Goal: Information Seeking & Learning: Learn about a topic

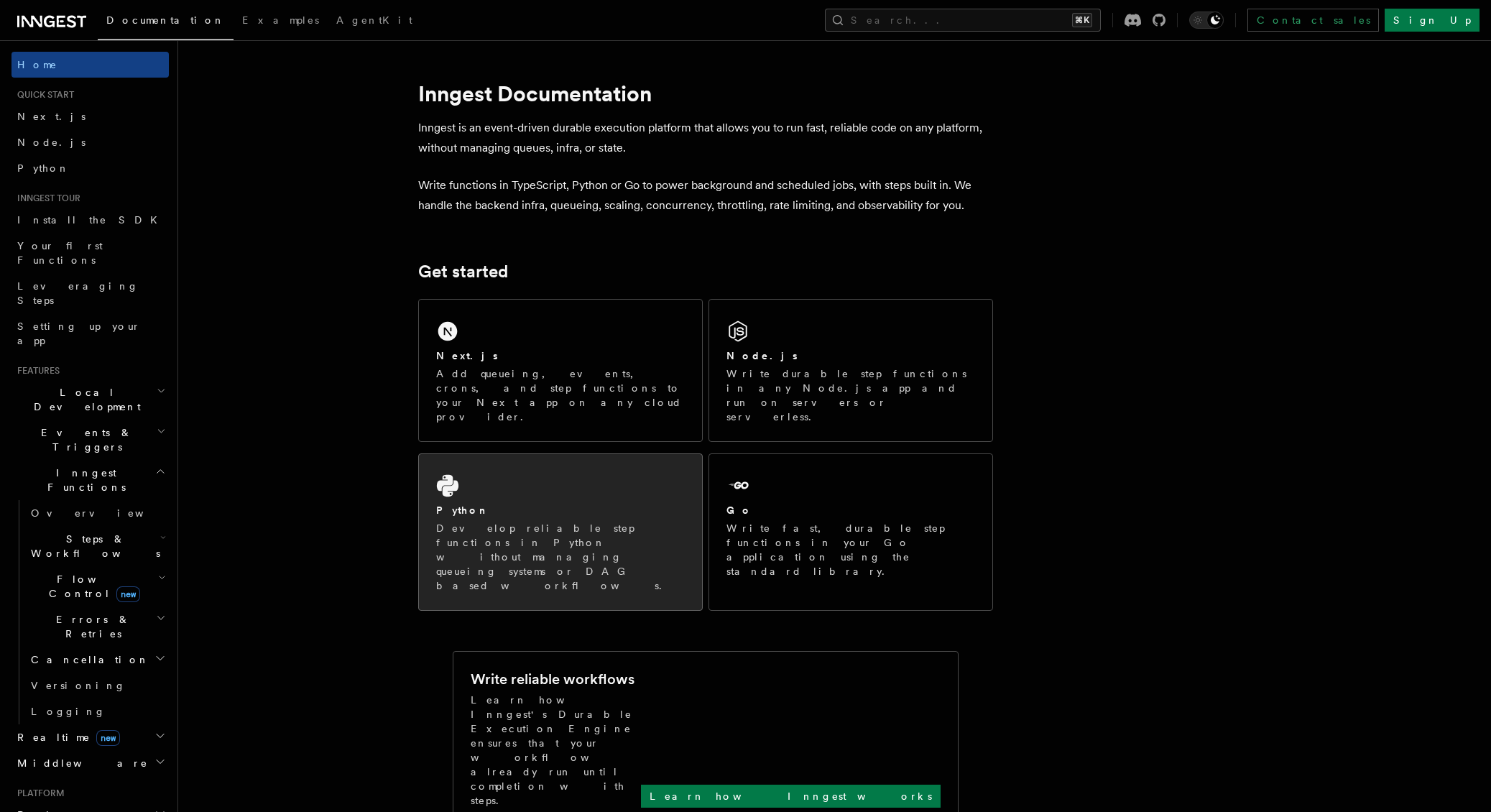
click at [465, 521] on p "Develop reliable step functions in Python without managing queueing systems or …" at bounding box center [561, 556] width 248 height 72
click at [480, 459] on div "Python Develop reliable step functions in Python without managing queueing syst…" at bounding box center [561, 532] width 283 height 156
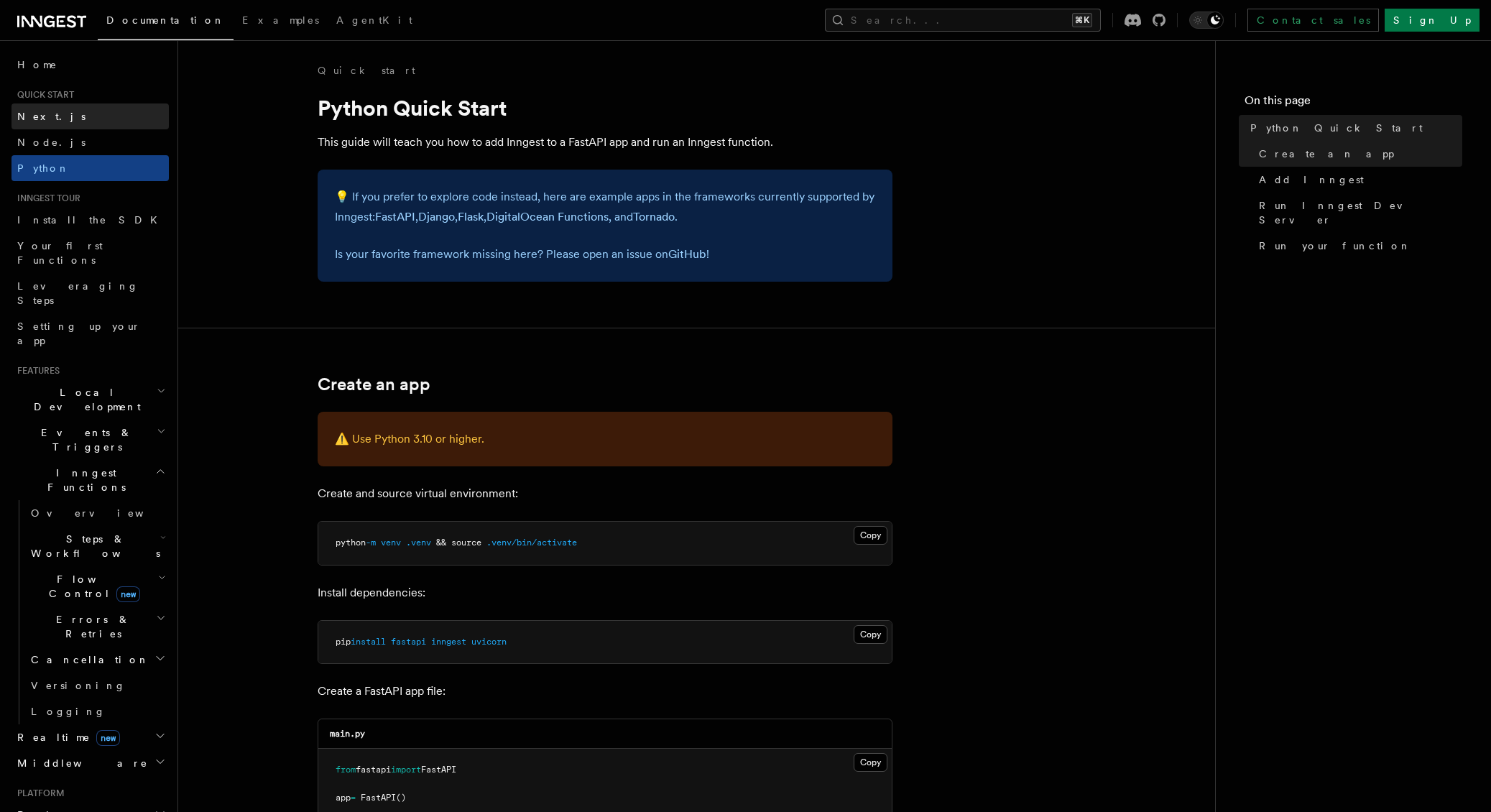
click at [43, 111] on span "Next.js" at bounding box center [51, 117] width 68 height 12
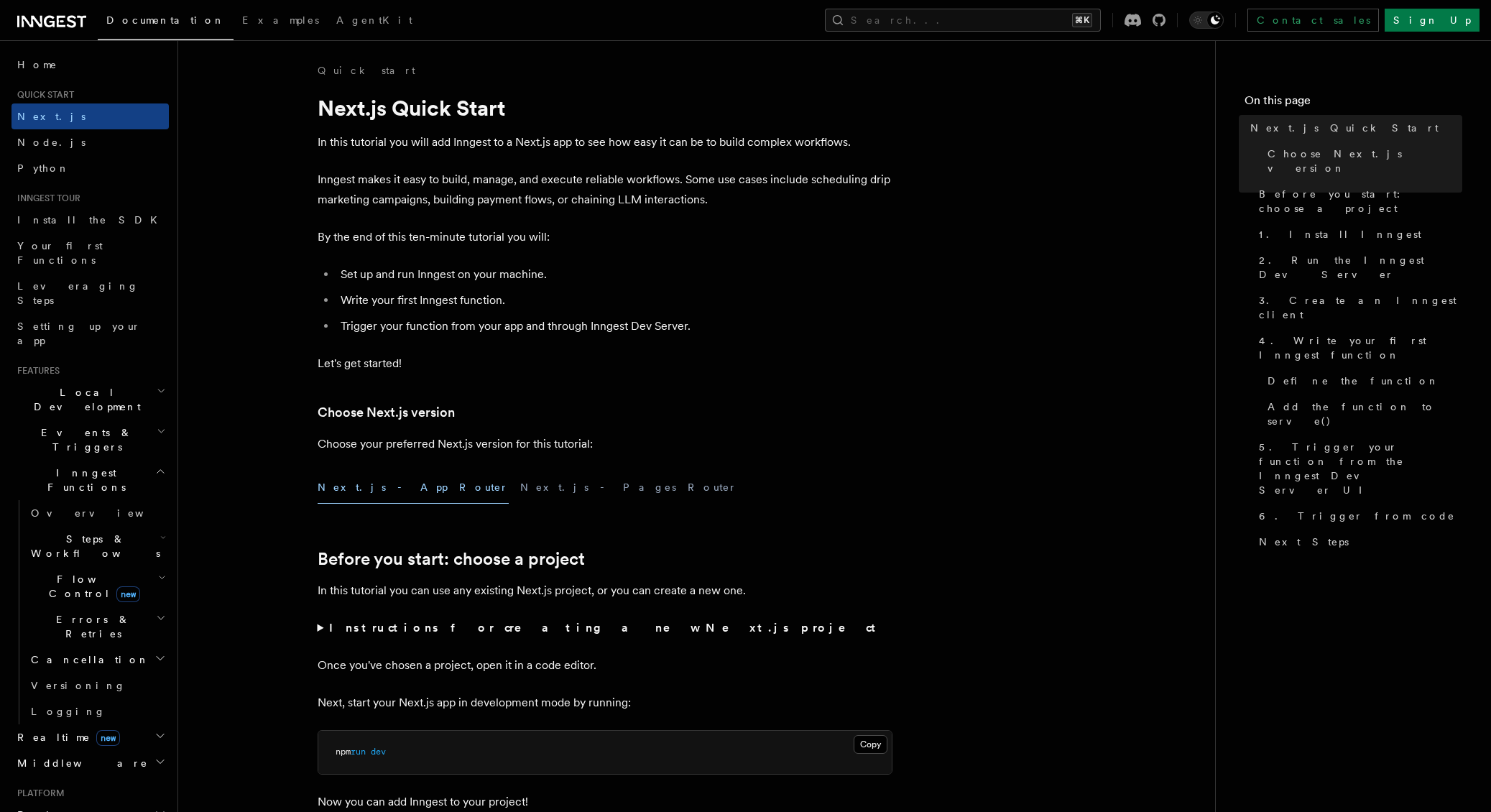
click at [65, 385] on span "Local Development" at bounding box center [84, 399] width 145 height 29
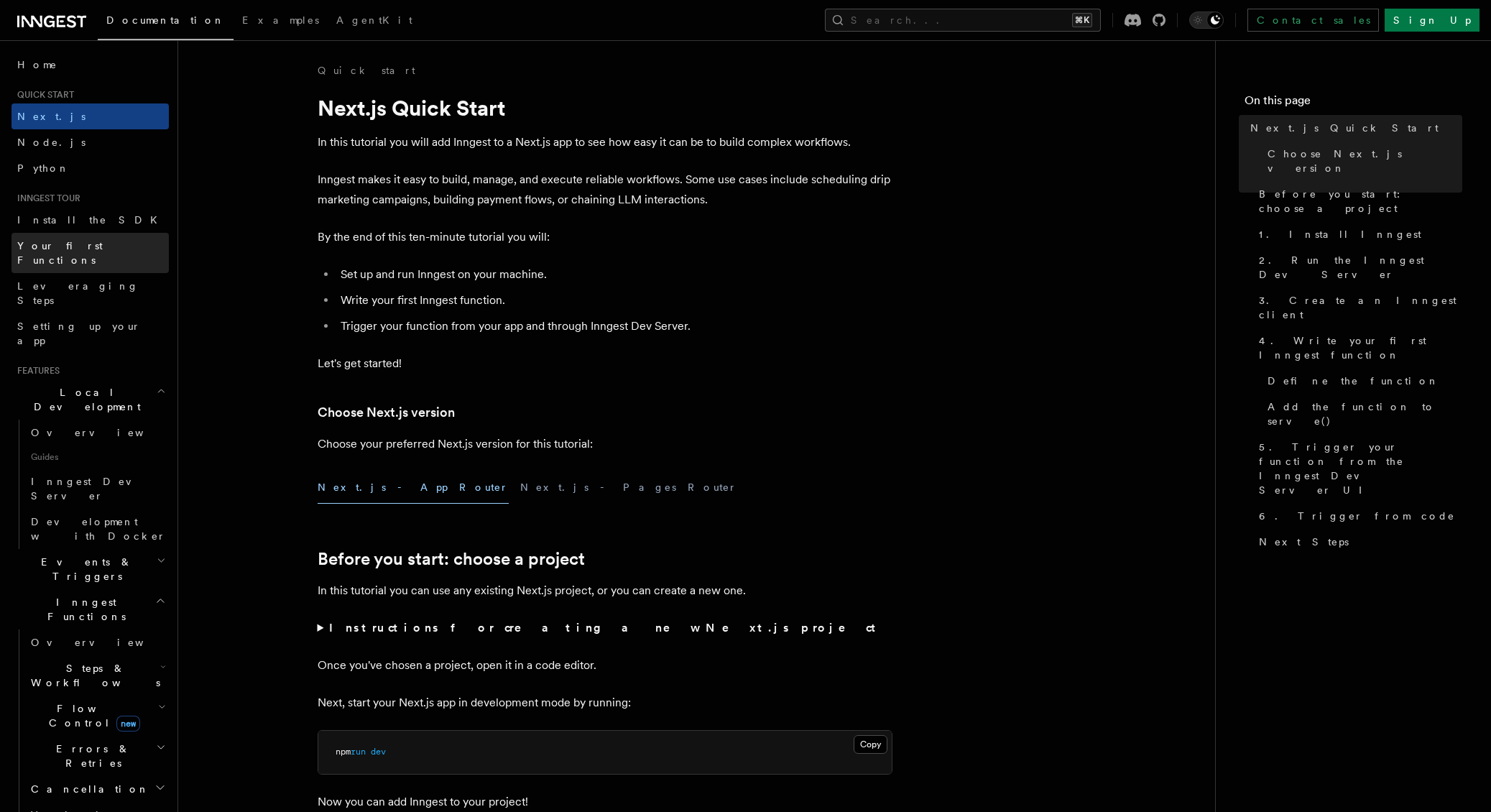
click at [67, 254] on link "Your first Functions" at bounding box center [90, 252] width 157 height 40
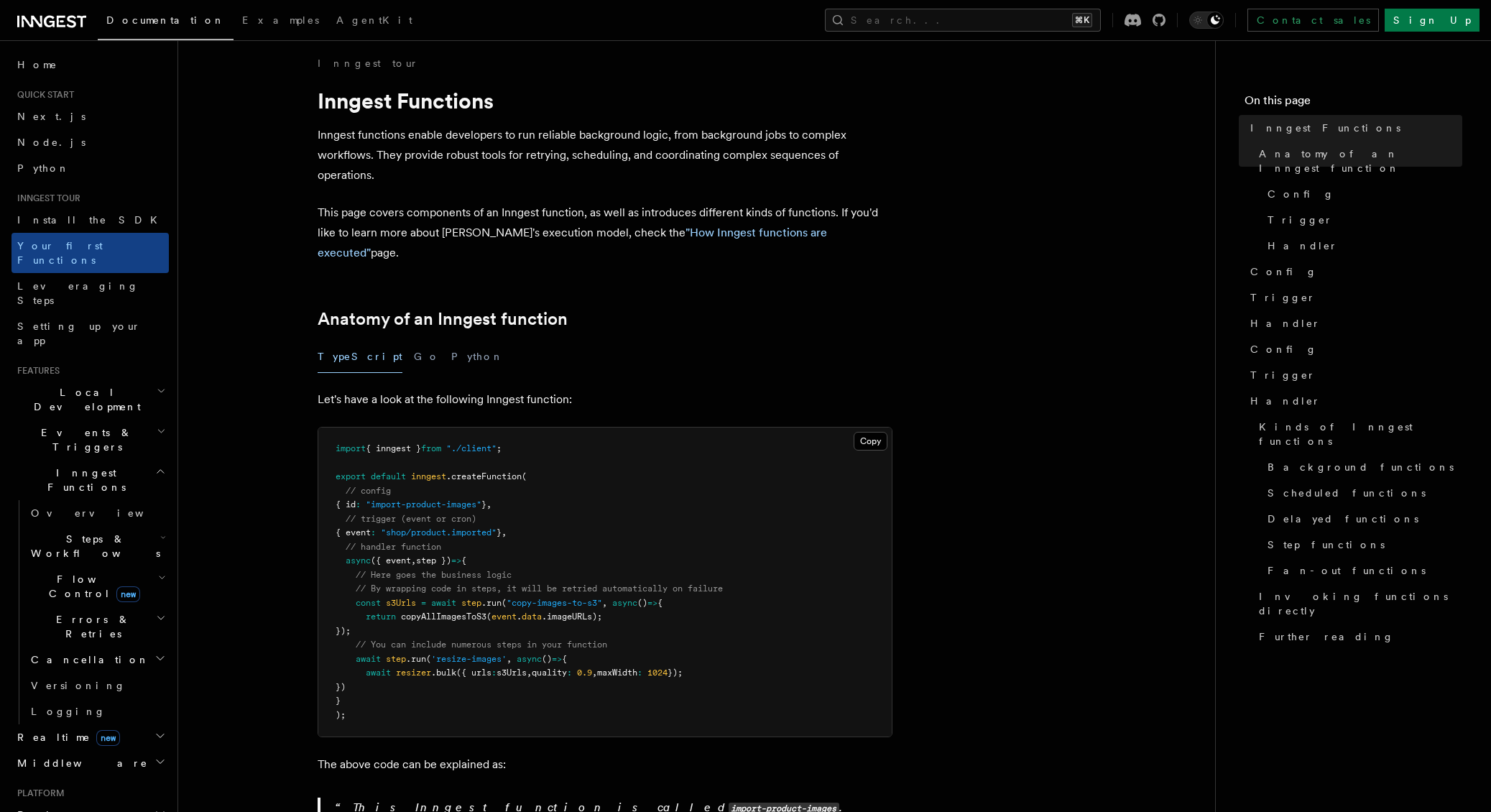
scroll to position [7, 0]
click at [451, 341] on button "Python" at bounding box center [478, 357] width 53 height 32
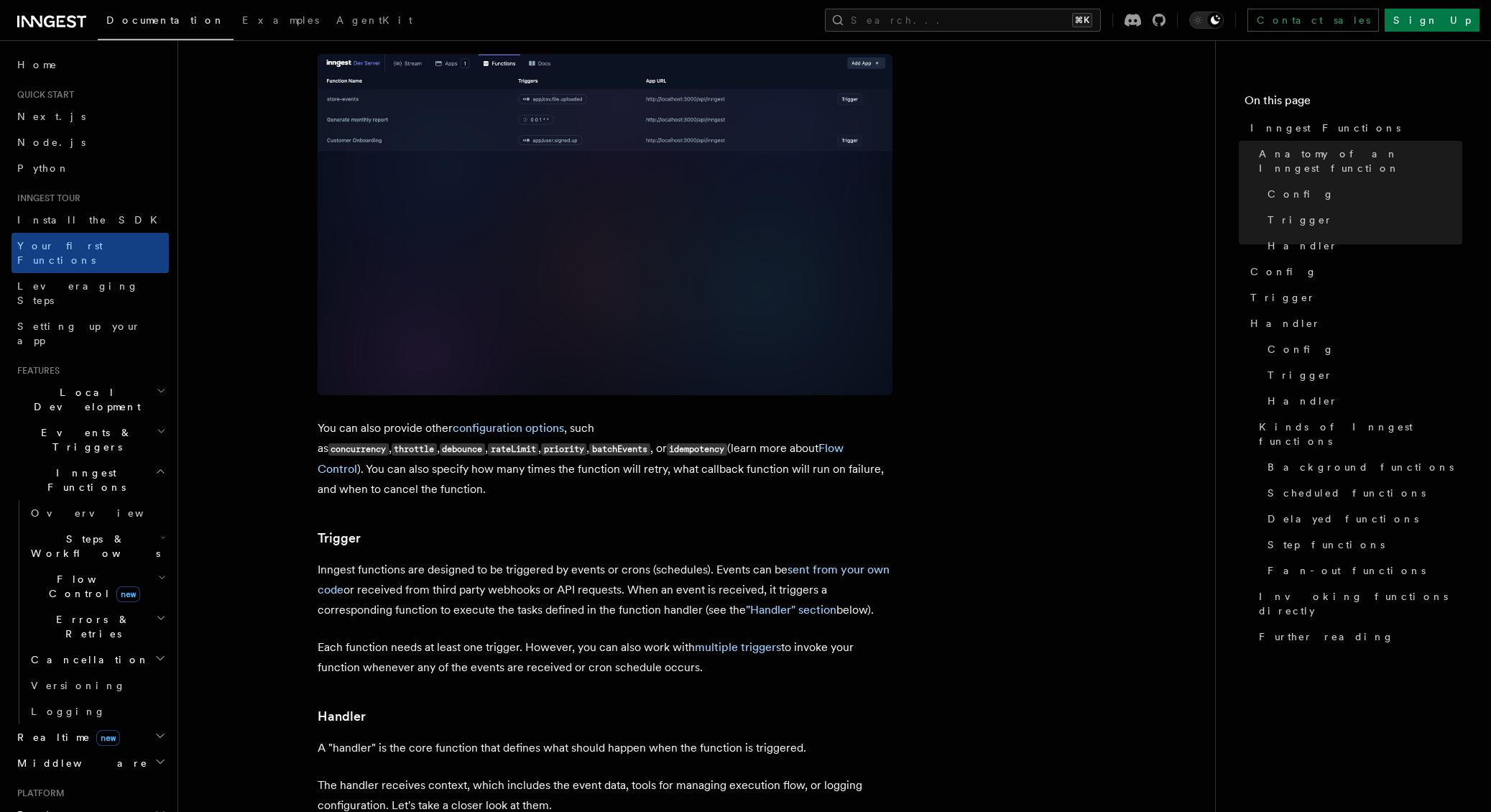
scroll to position [1105, 0]
click at [65, 22] on icon at bounding box center [52, 21] width 69 height 17
